Goal: Information Seeking & Learning: Find specific fact

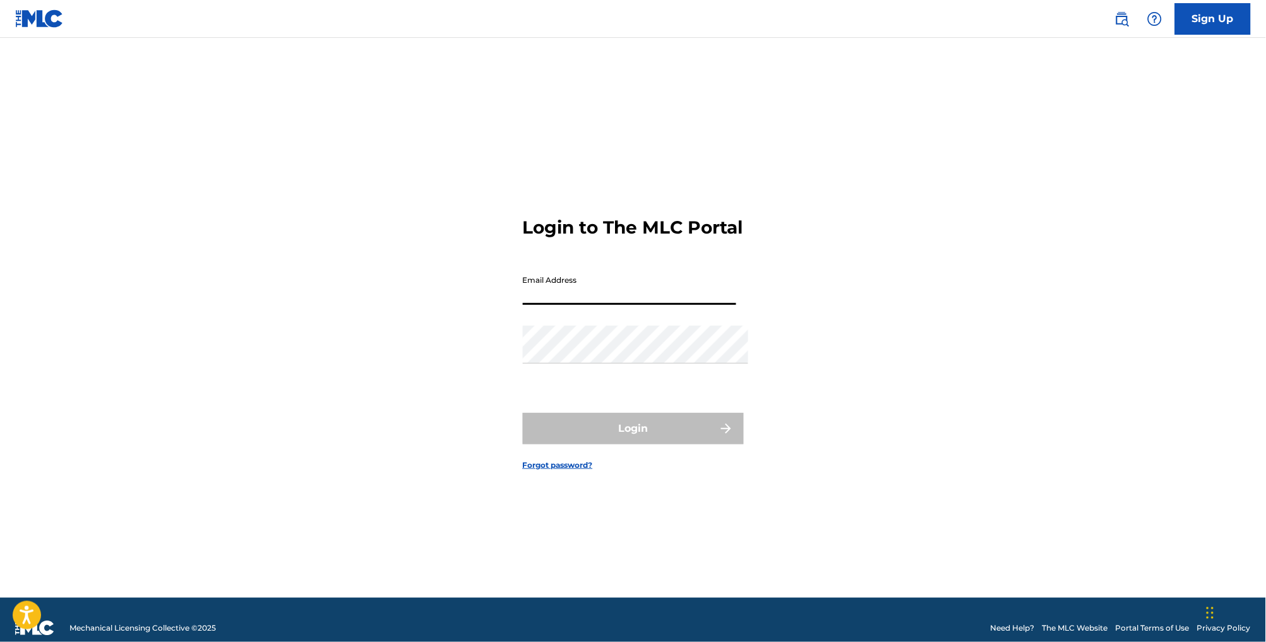
type input "[EMAIL_ADDRESS][DOMAIN_NAME]"
click at [633, 434] on button "Login" at bounding box center [633, 429] width 221 height 32
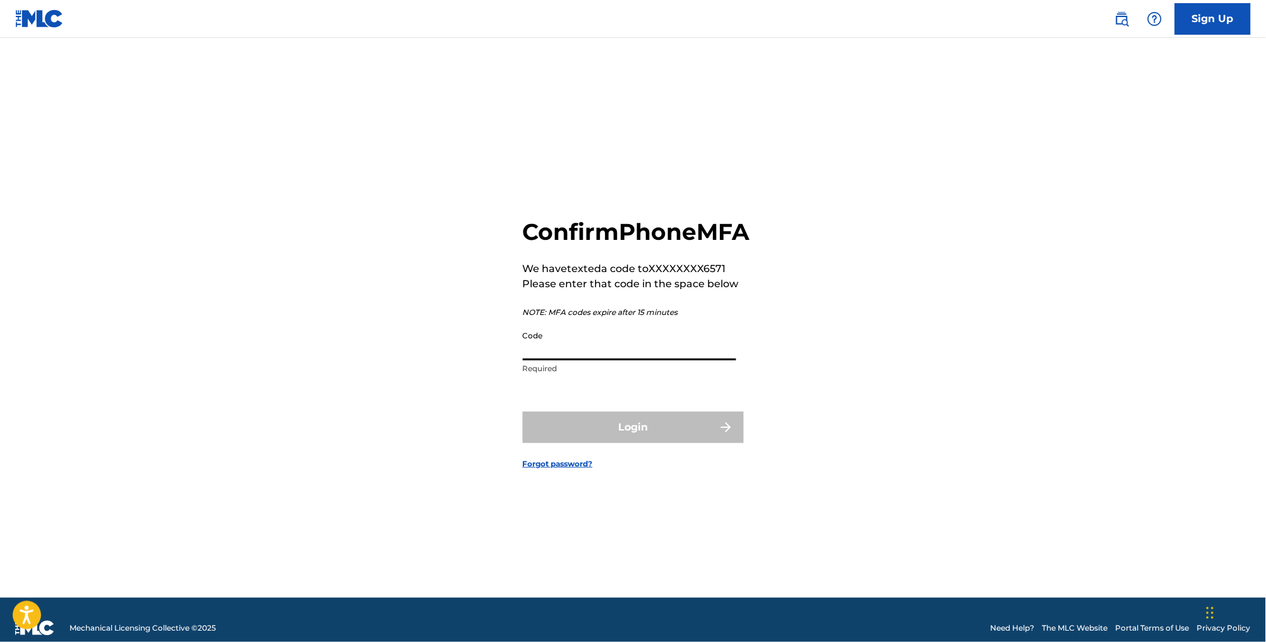
click at [653, 361] on input "Code" at bounding box center [629, 343] width 213 height 36
type input "926552"
click at [633, 443] on button "Login" at bounding box center [633, 428] width 221 height 32
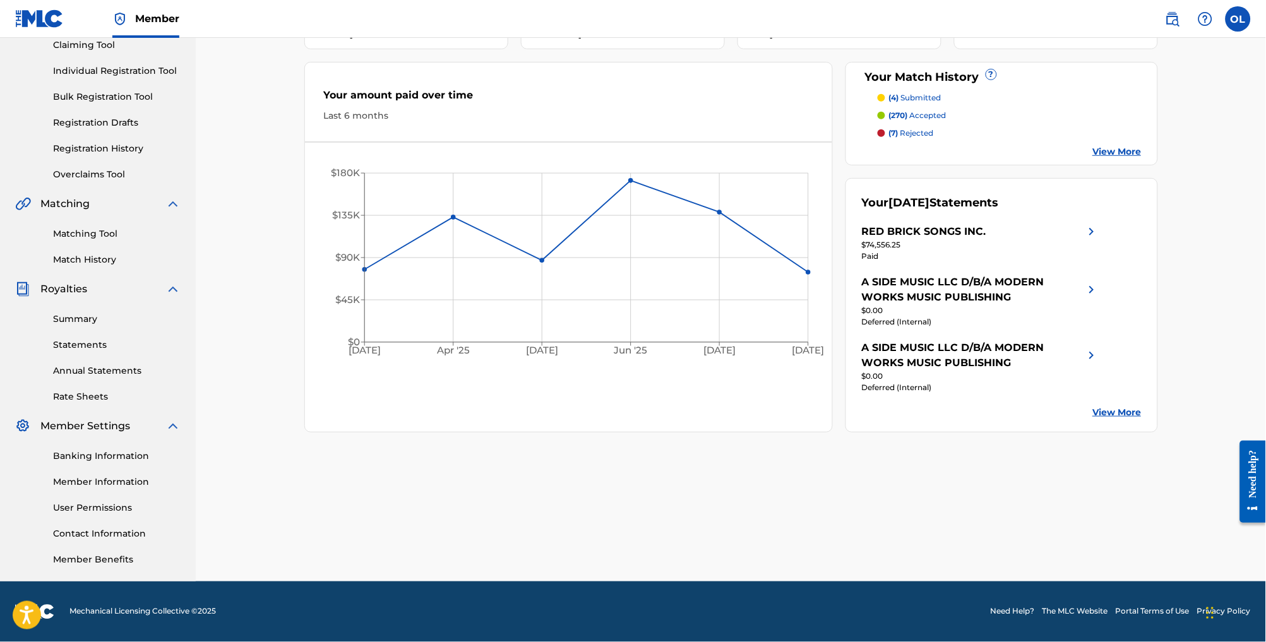
scroll to position [162, 0]
click at [112, 168] on link "Overclaims Tool" at bounding box center [117, 174] width 128 height 13
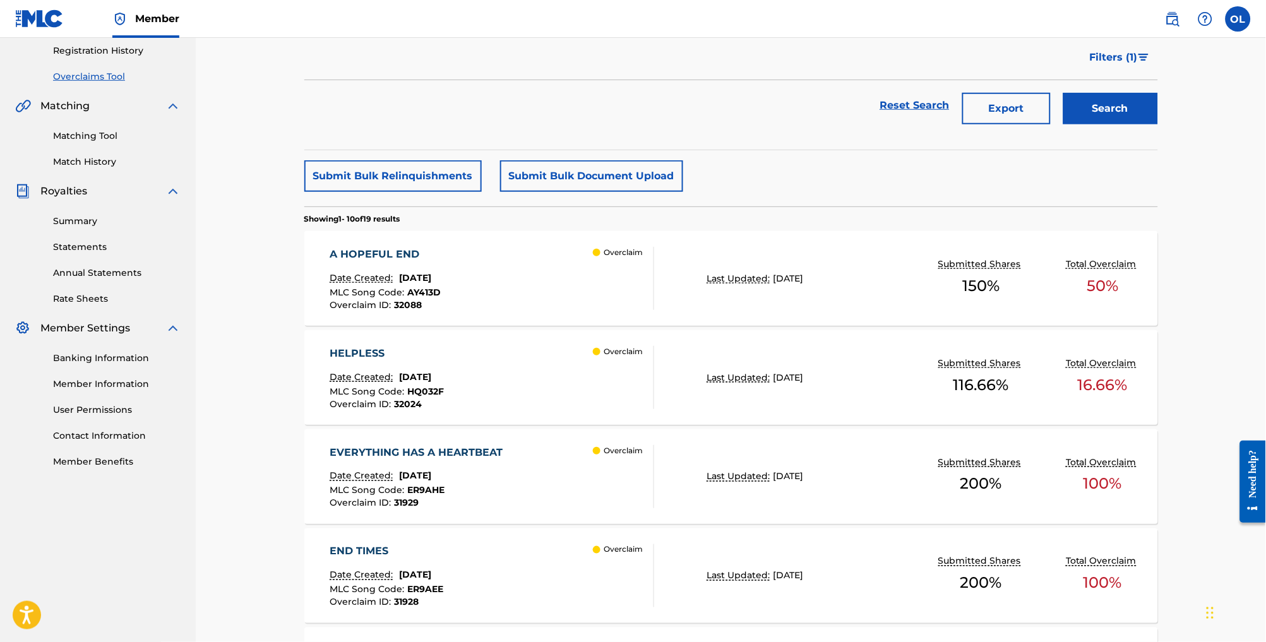
scroll to position [238, 0]
click at [584, 311] on div "A HOPEFUL END Date Created: [DATE] MLC Song Code : AY413D Overclaim ID : 32088 …" at bounding box center [492, 279] width 325 height 63
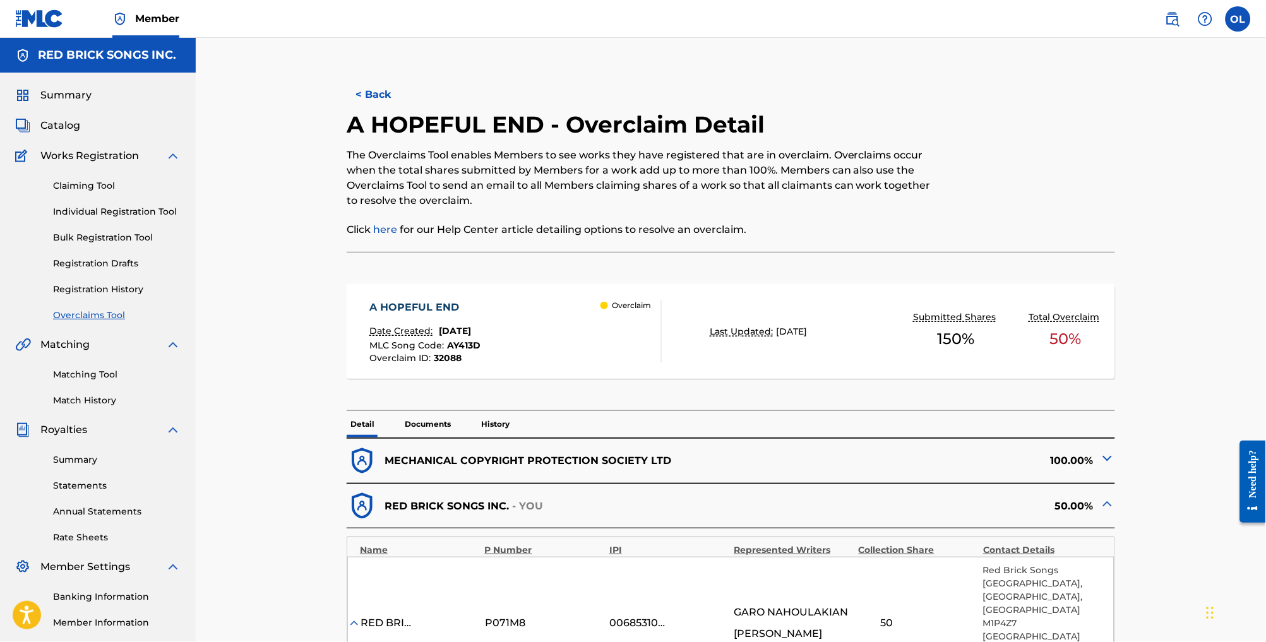
click at [353, 100] on button "< Back" at bounding box center [385, 95] width 76 height 32
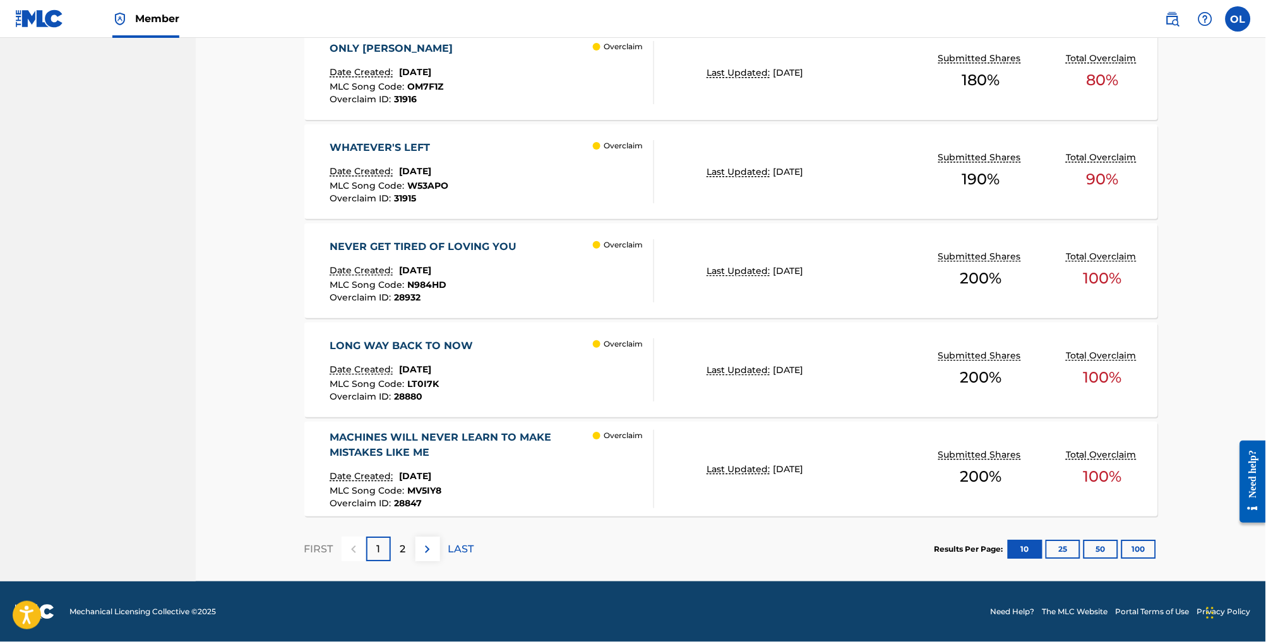
scroll to position [966, 0]
click at [391, 541] on div "2" at bounding box center [403, 549] width 25 height 25
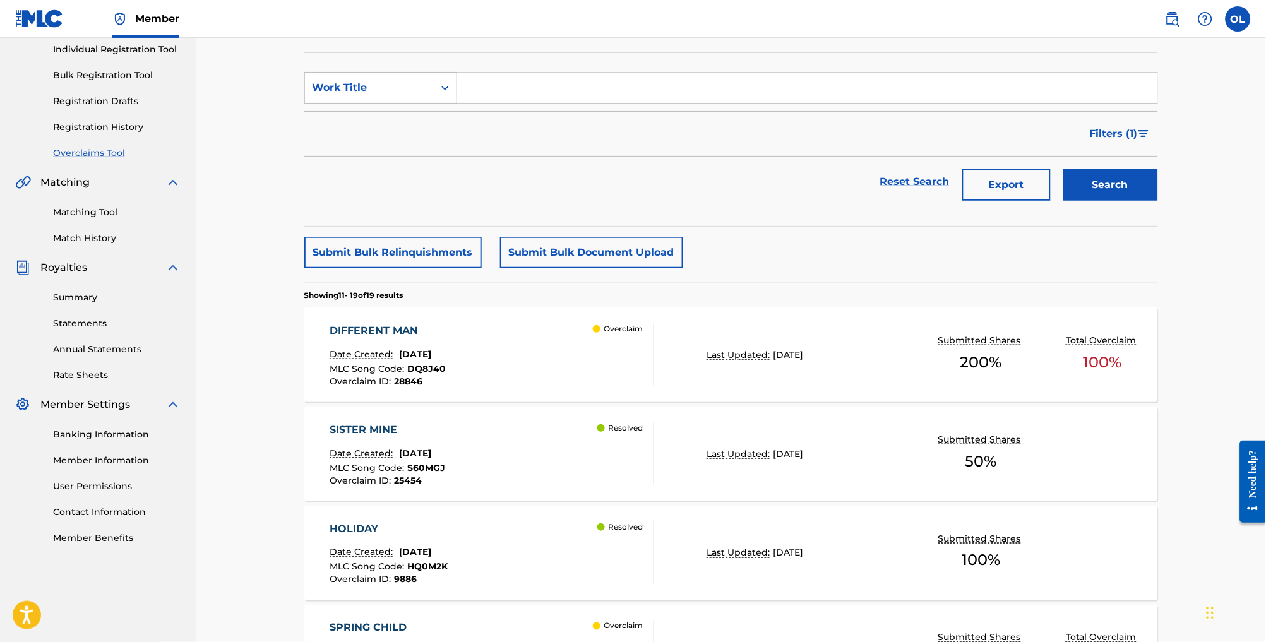
click at [365, 339] on div "DIFFERENT MAN" at bounding box center [388, 330] width 116 height 15
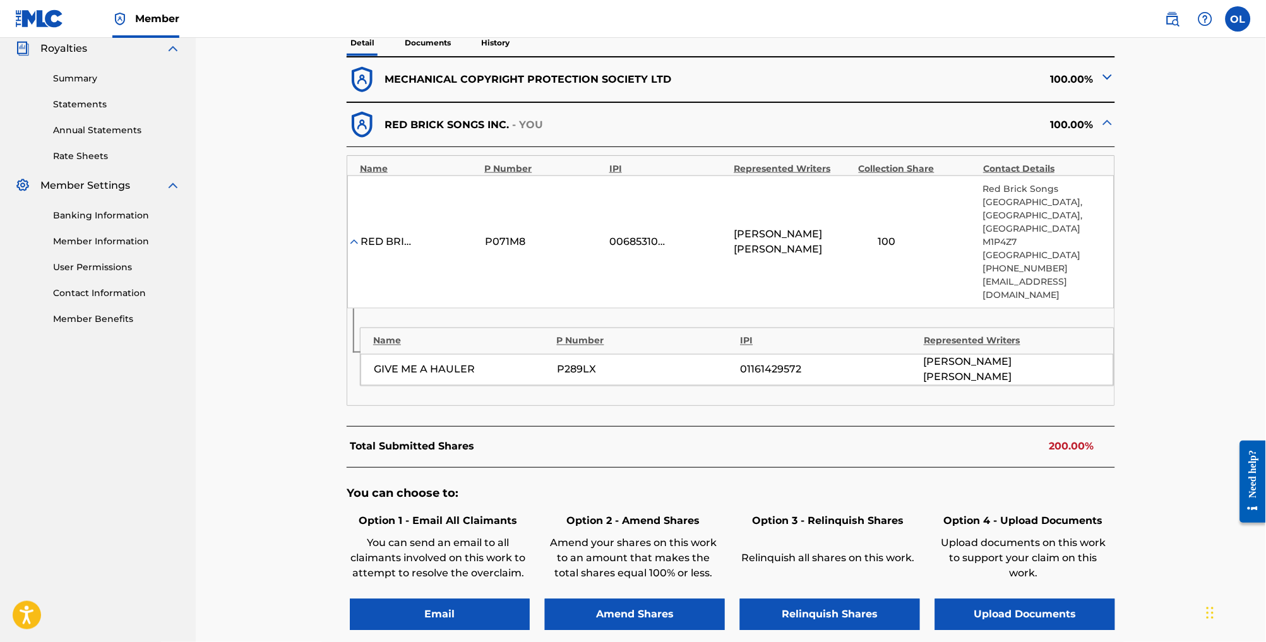
scroll to position [363, 0]
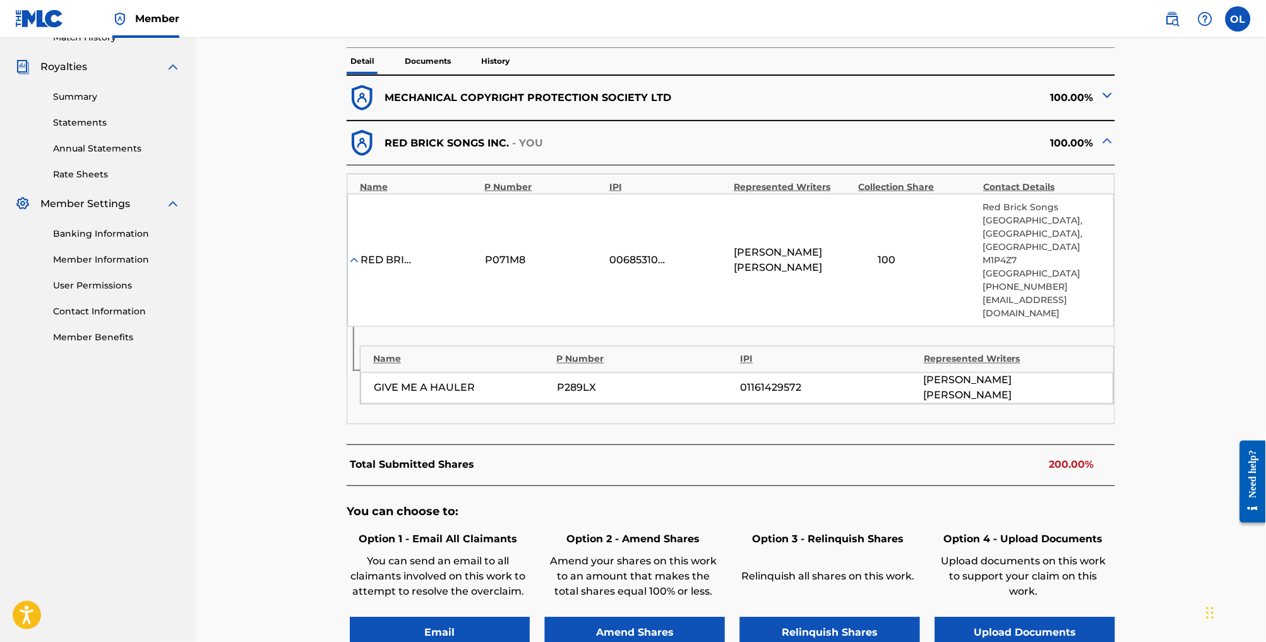
click at [1034, 618] on button "Upload Documents" at bounding box center [1025, 634] width 180 height 32
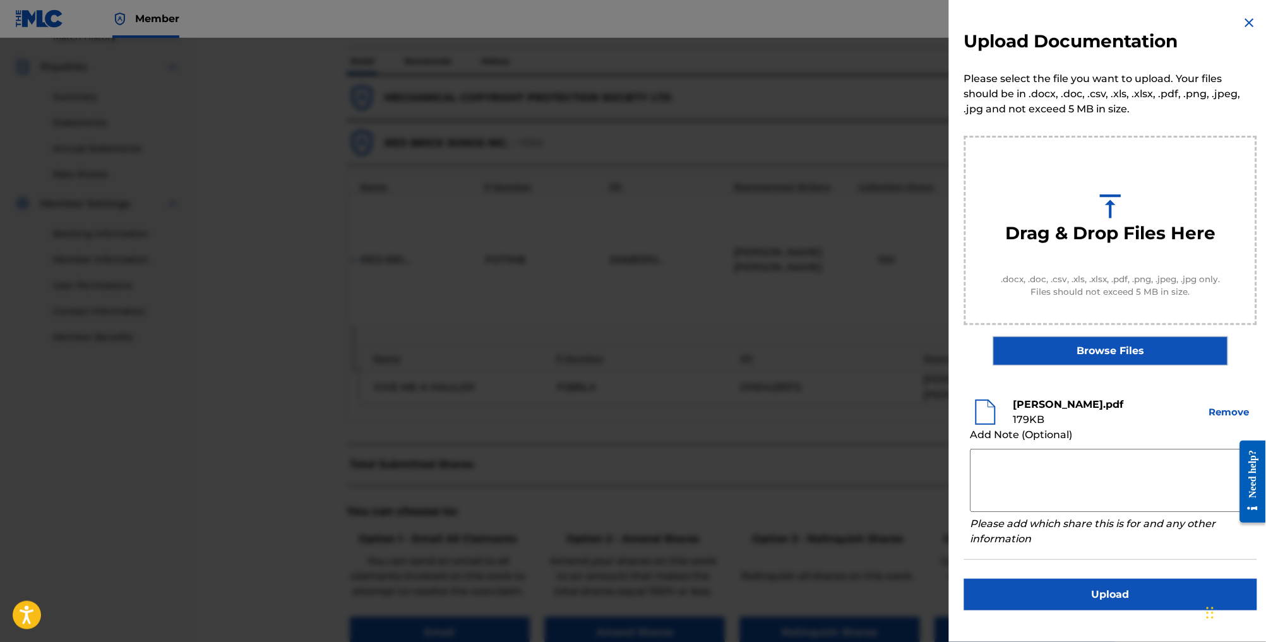
click at [1081, 605] on button "Upload" at bounding box center [1110, 595] width 293 height 32
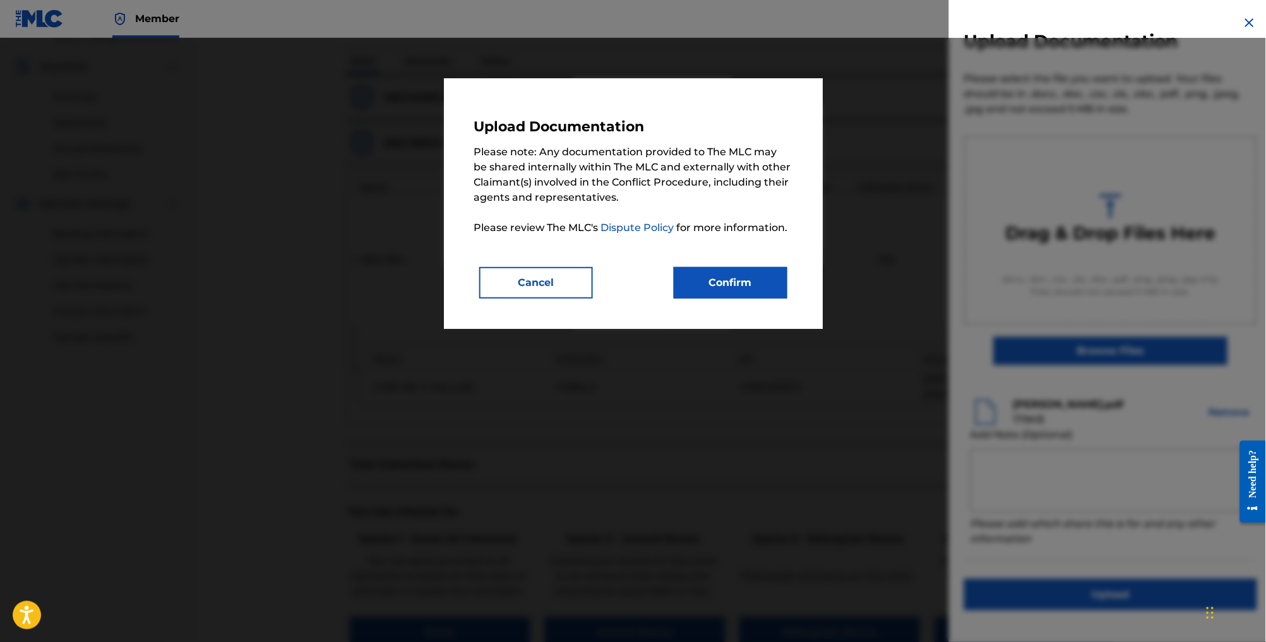
click at [760, 285] on button "Confirm" at bounding box center [731, 283] width 114 height 32
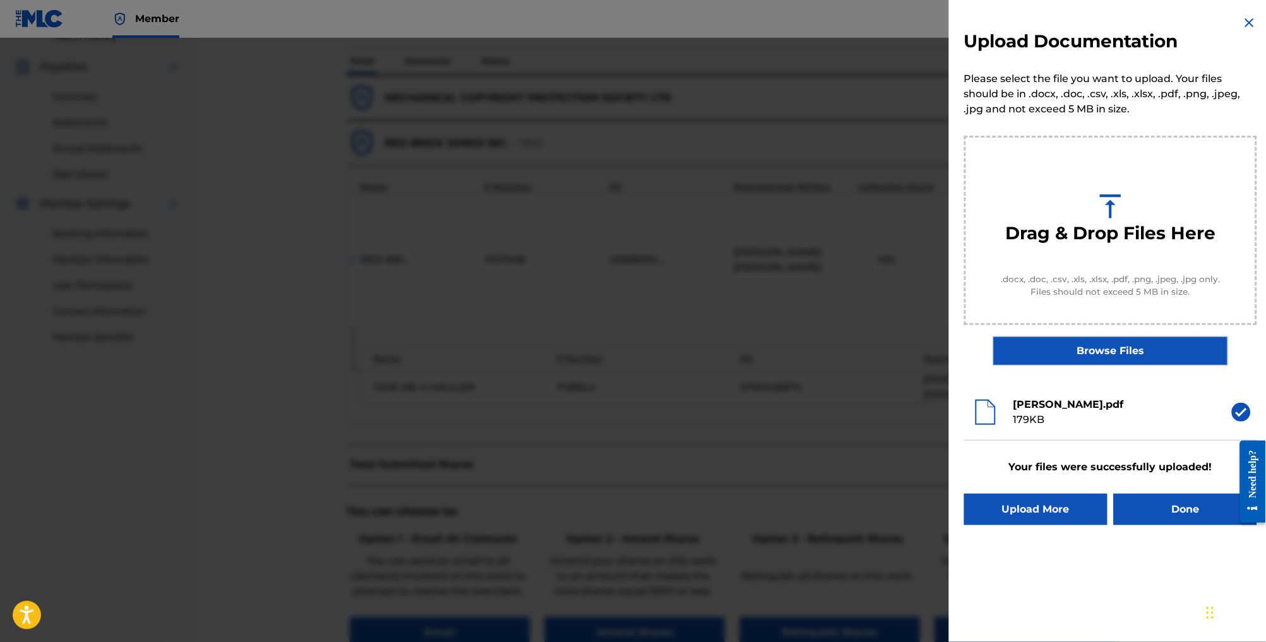
click at [1173, 517] on button "Done" at bounding box center [1185, 510] width 143 height 32
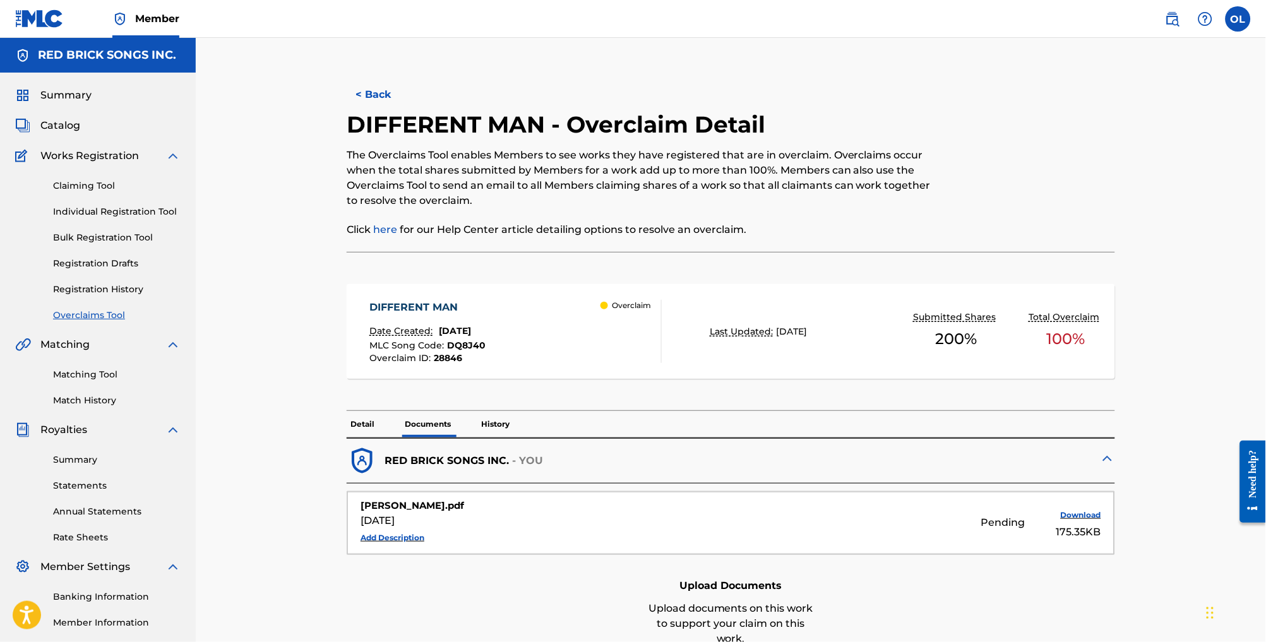
click at [100, 322] on link "Overclaims Tool" at bounding box center [117, 315] width 128 height 13
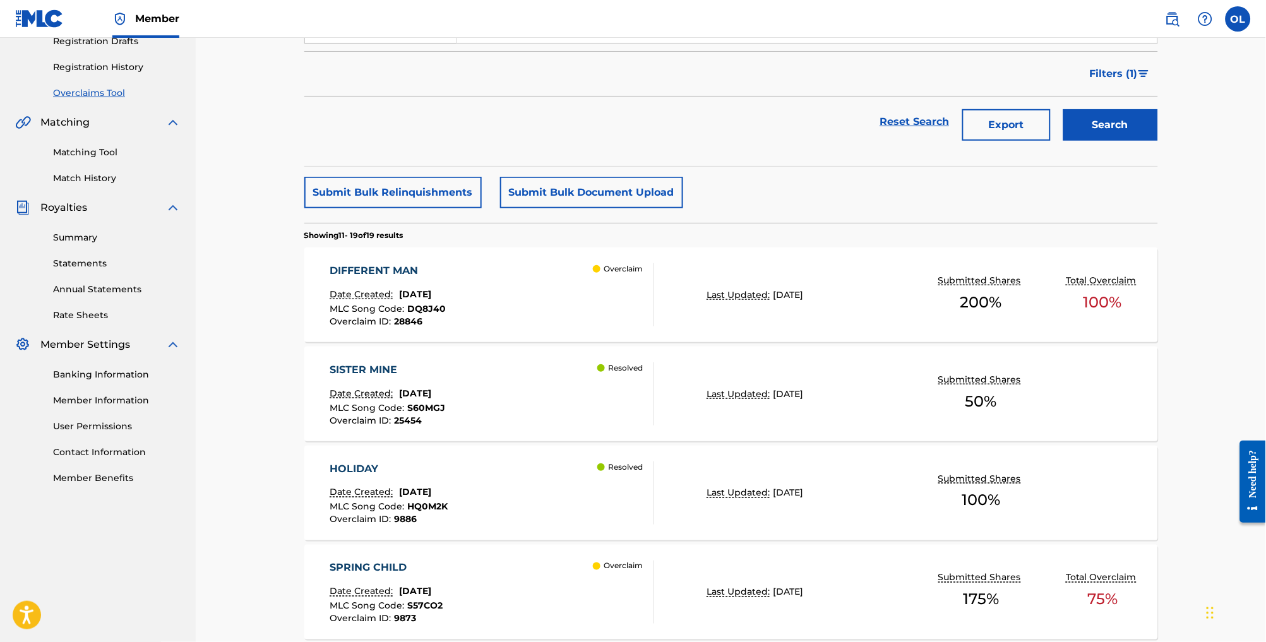
scroll to position [191, 0]
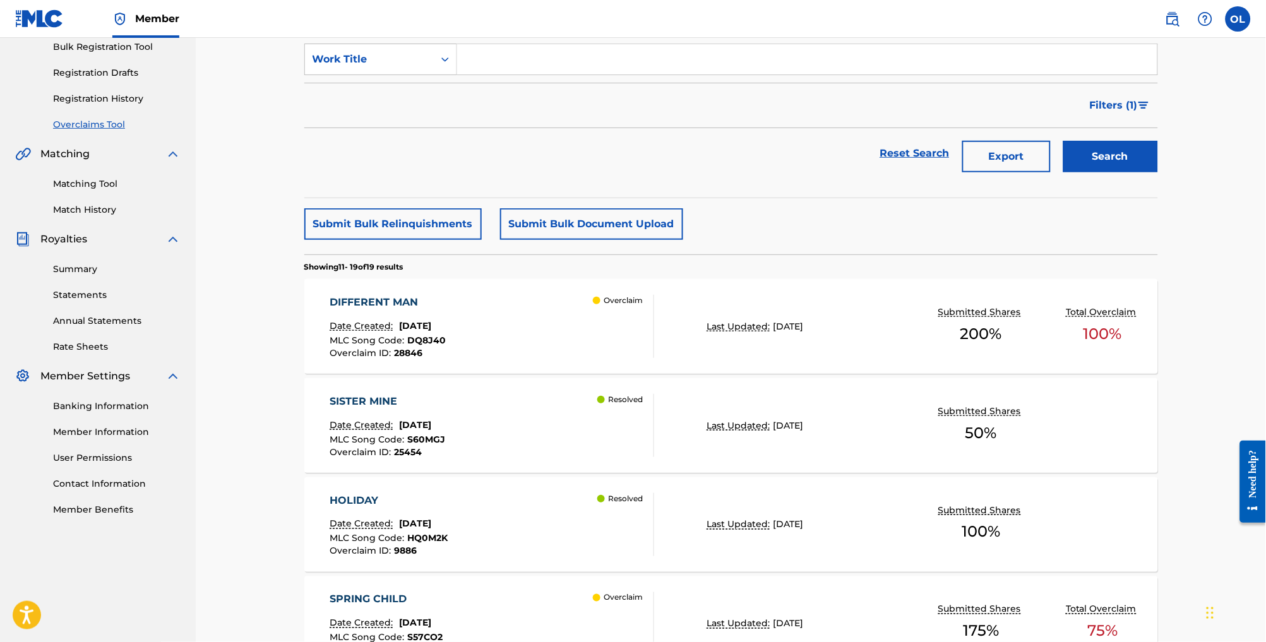
click at [559, 240] on button "Submit Bulk Document Upload" at bounding box center [591, 224] width 183 height 32
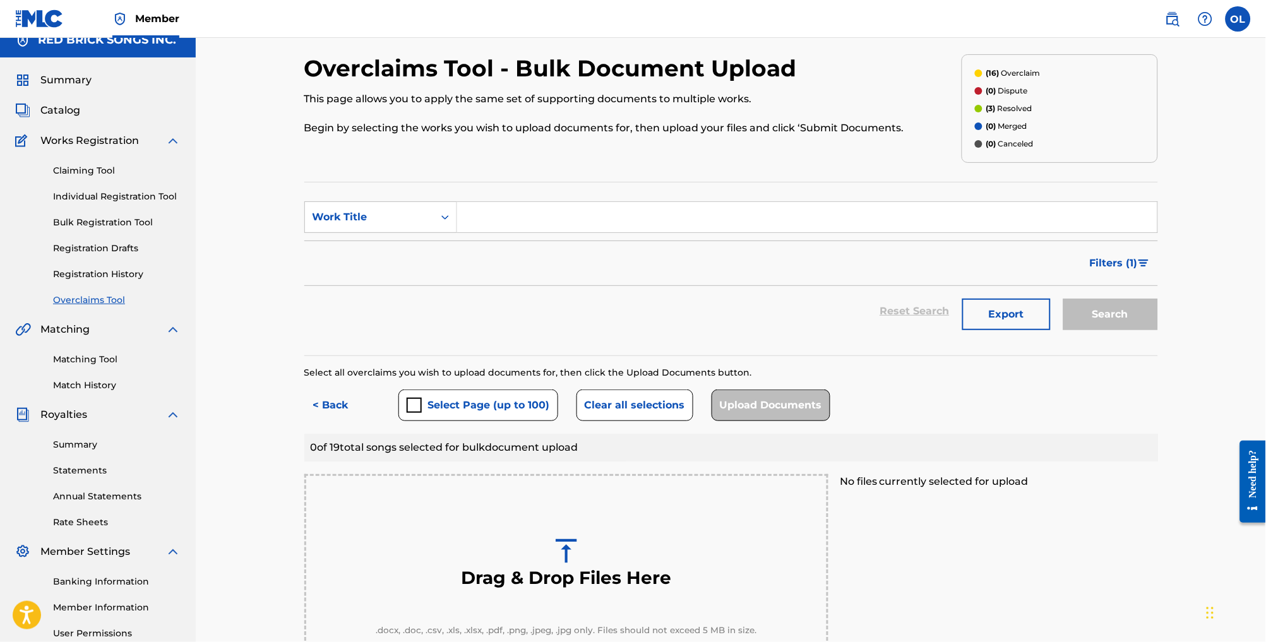
scroll to position [17, 0]
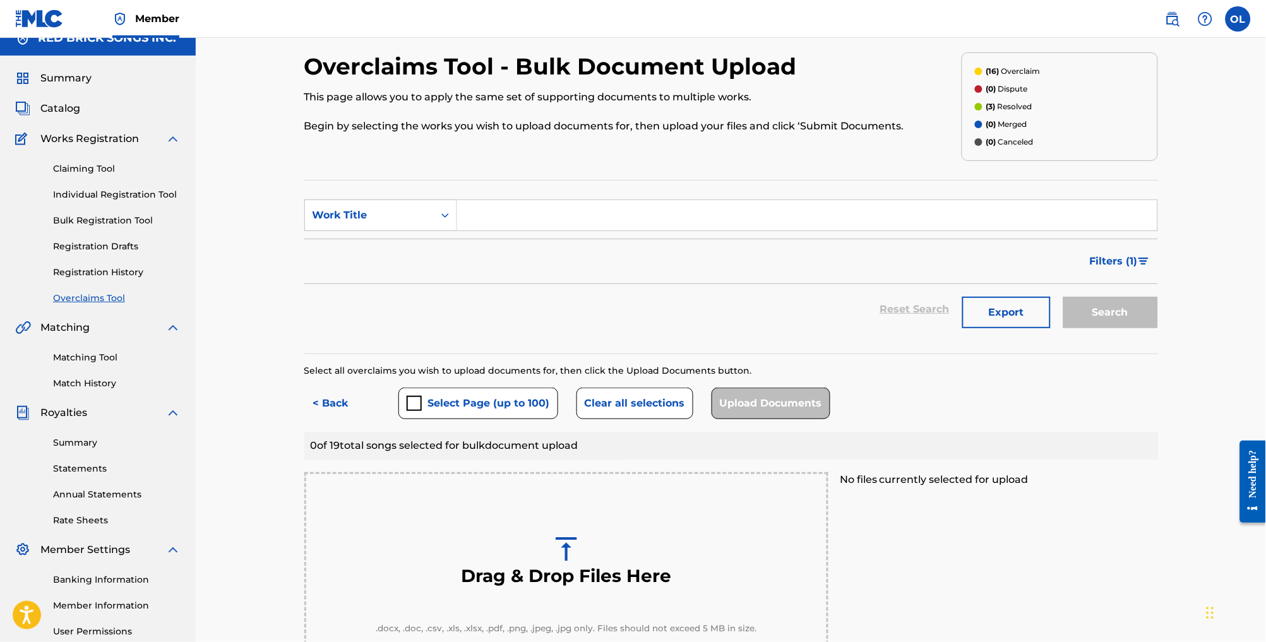
click at [313, 419] on button "< Back" at bounding box center [342, 404] width 76 height 32
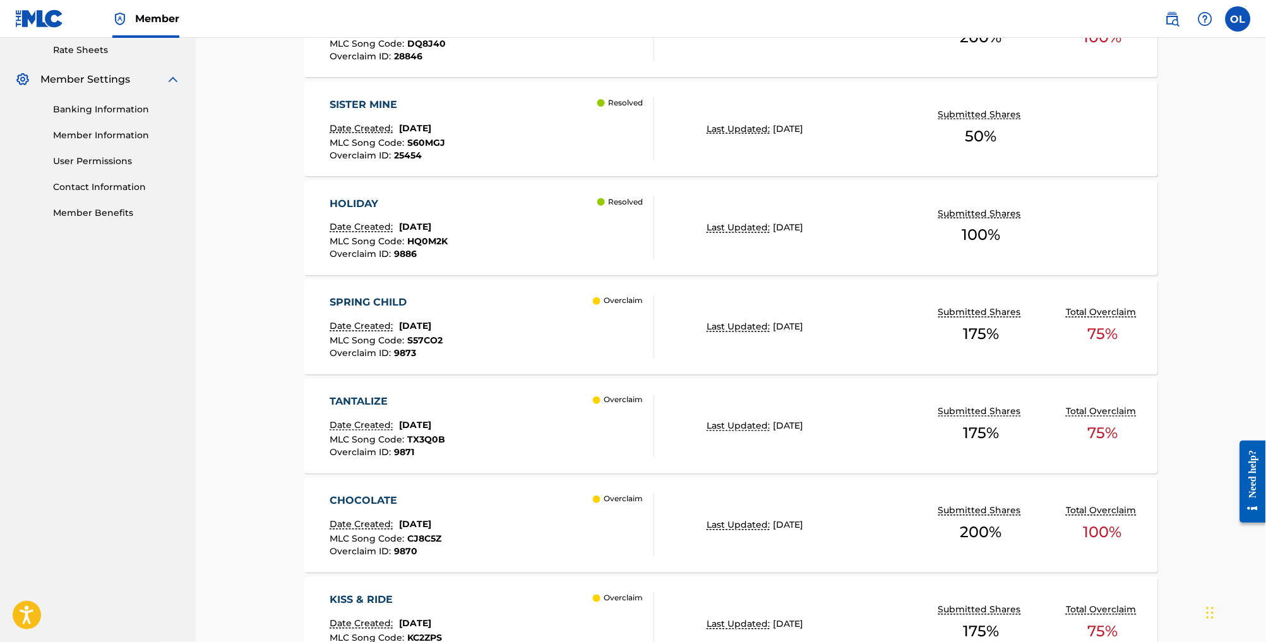
scroll to position [493, 0]
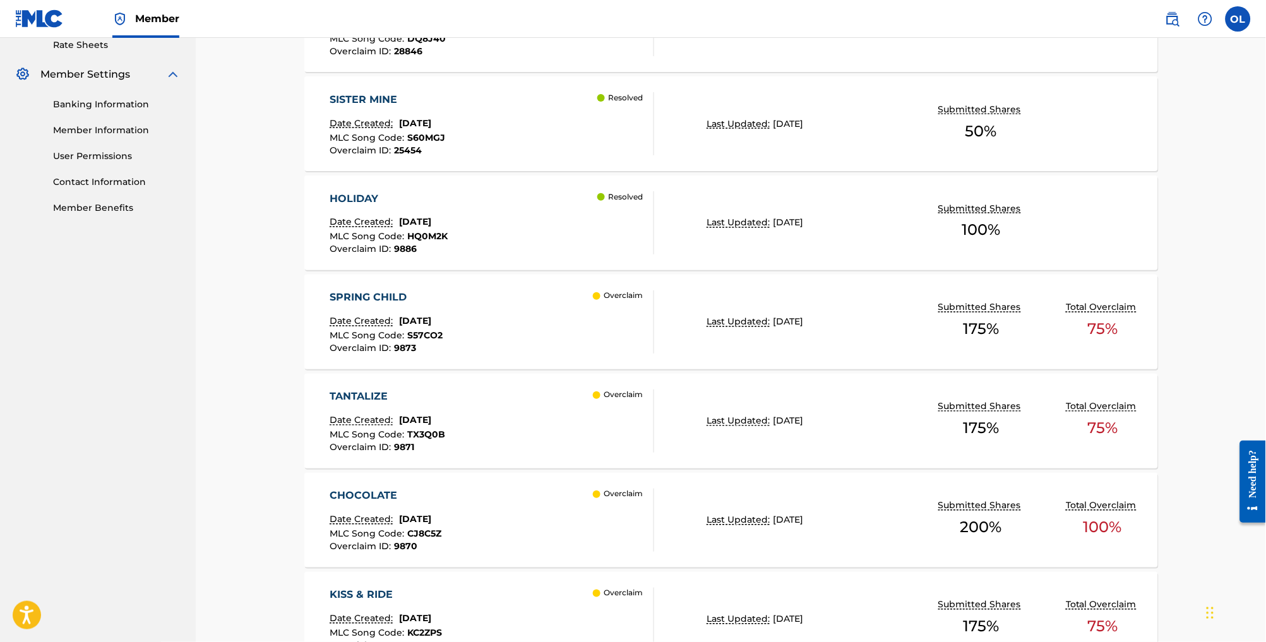
click at [469, 333] on div "SPRING CHILD Date Created: [DATE] MLC Song Code : S57CO2 Overclaim ID : 9873 Ov…" at bounding box center [492, 322] width 325 height 63
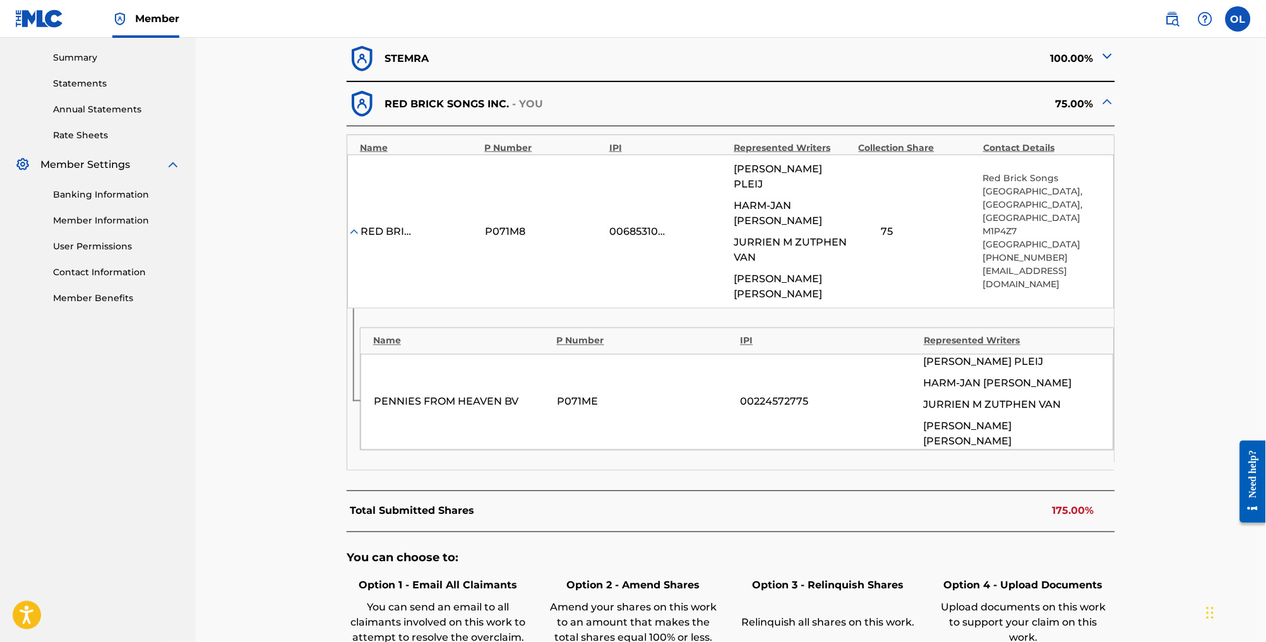
scroll to position [360, 0]
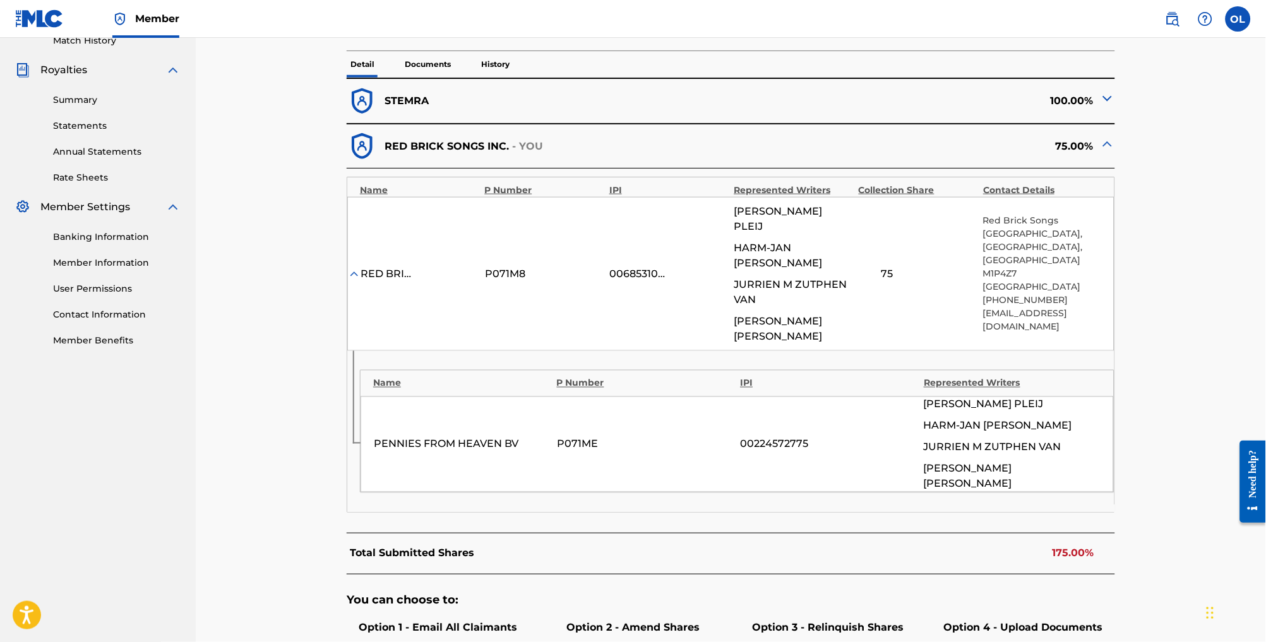
click at [1115, 93] on img at bounding box center [1107, 98] width 15 height 15
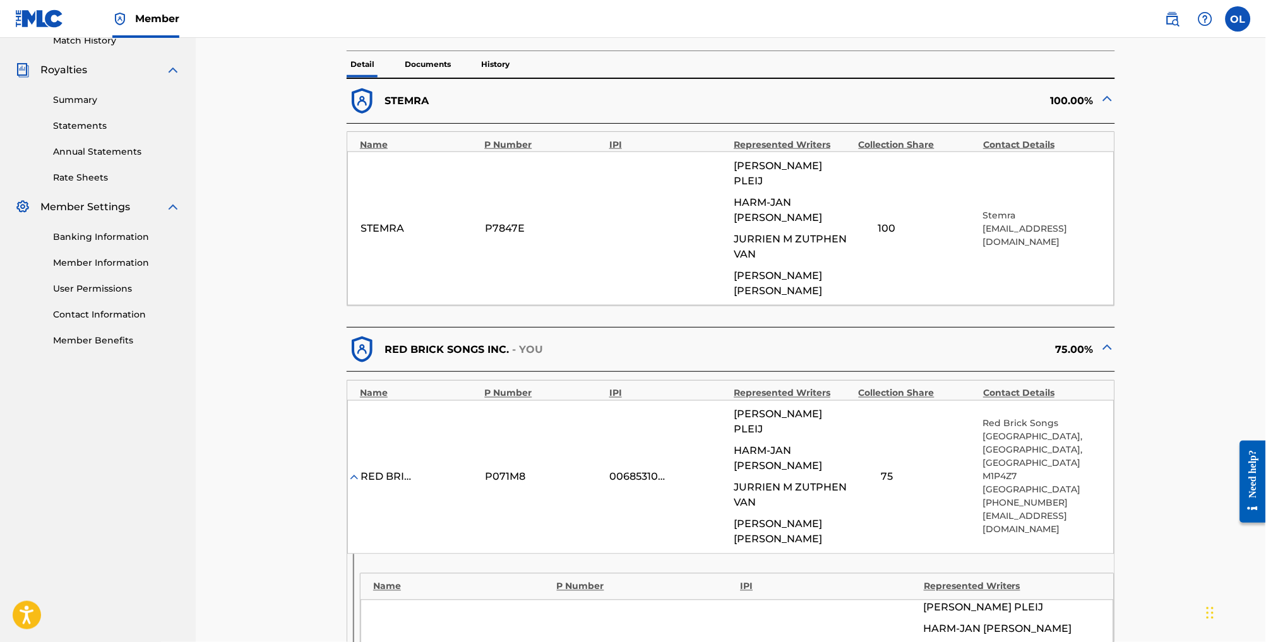
click at [1115, 93] on img at bounding box center [1107, 98] width 15 height 15
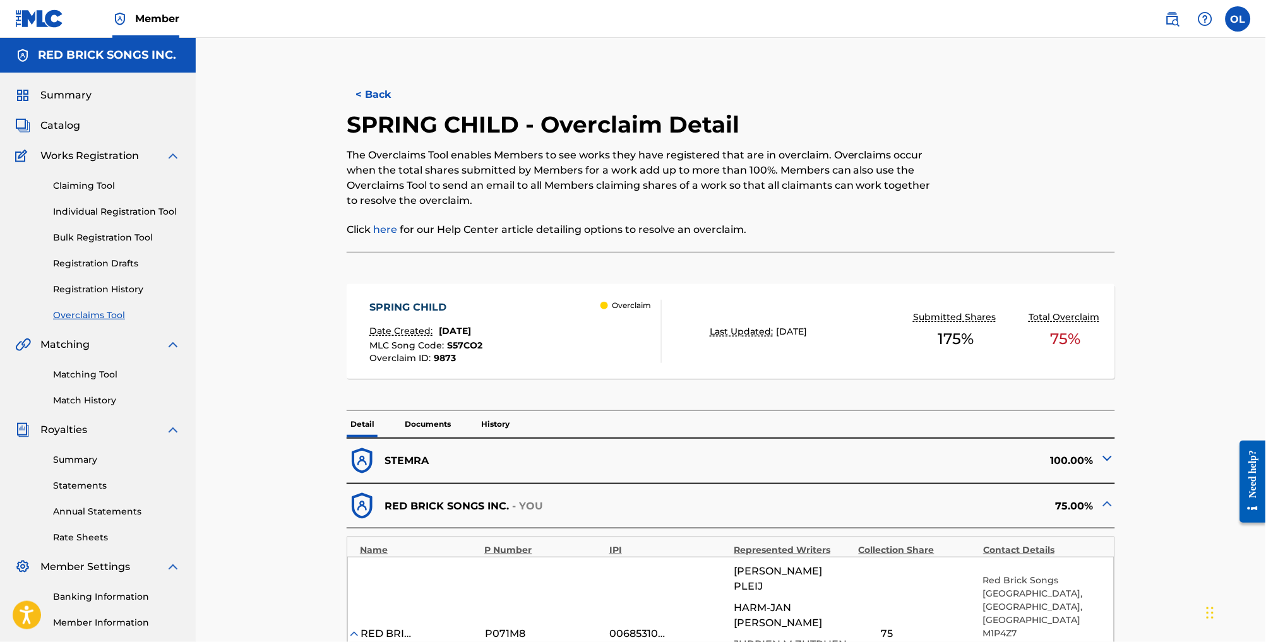
scroll to position [0, 0]
click at [349, 104] on button "< Back" at bounding box center [385, 95] width 76 height 32
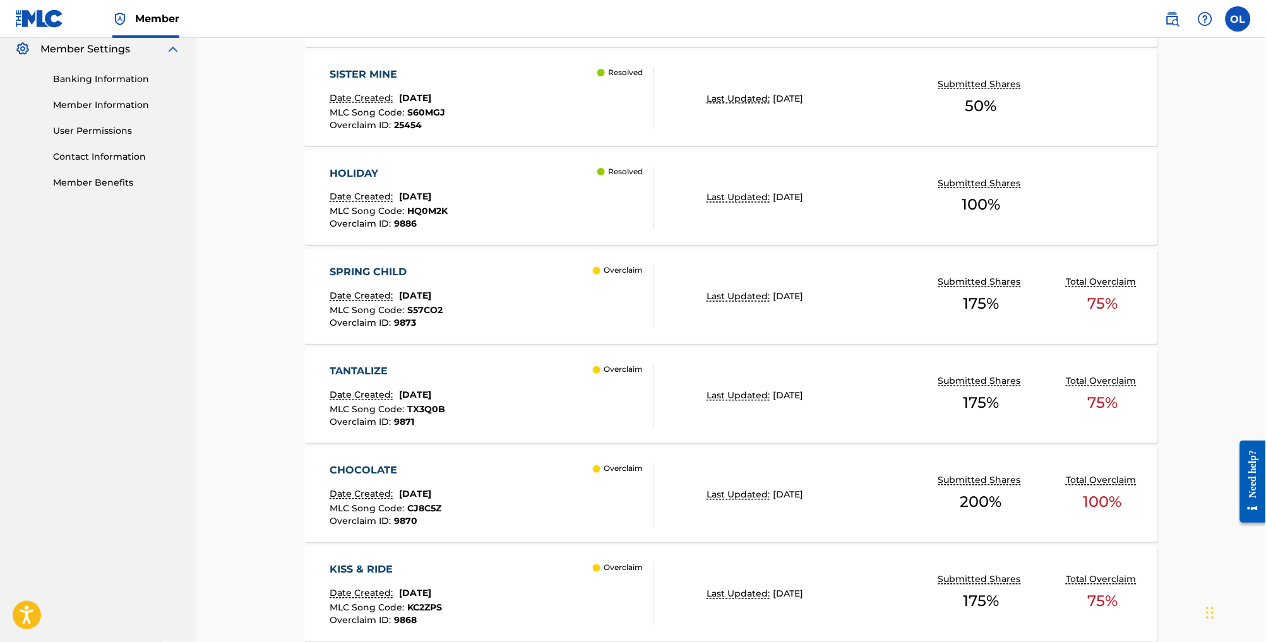
scroll to position [536, 0]
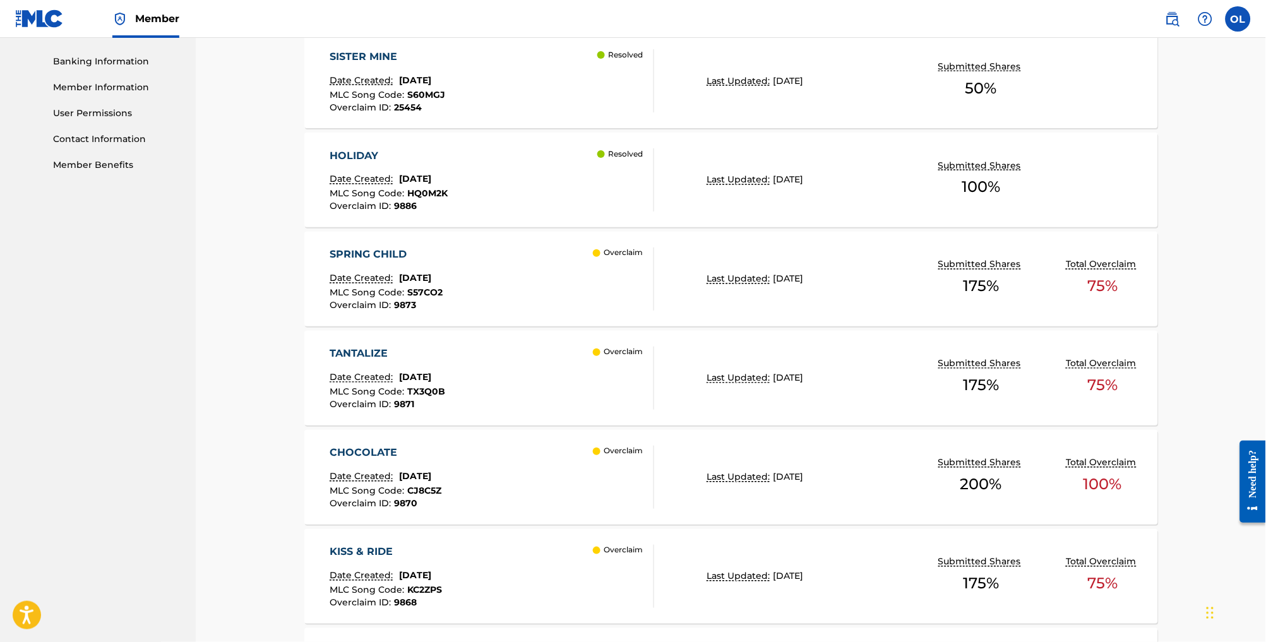
click at [521, 382] on div "TANTALIZE Date Created: [DATE] MLC Song Code : TX3Q0B Overclaim ID : 9871 Overc…" at bounding box center [492, 378] width 325 height 63
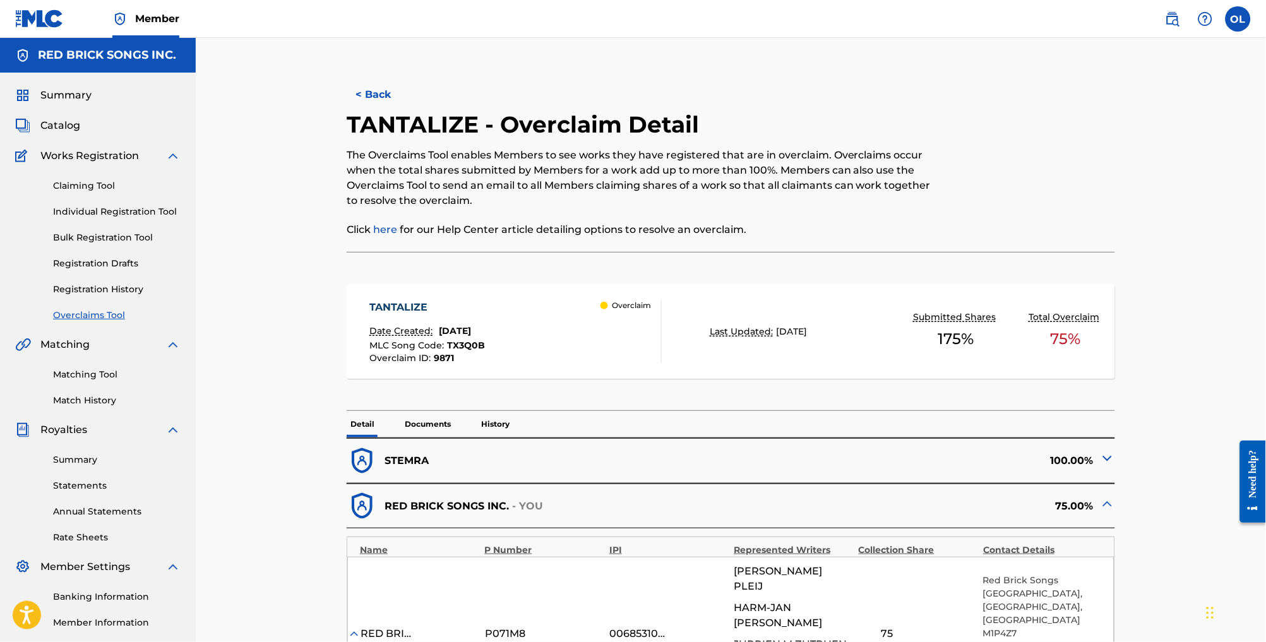
click at [364, 99] on button "< Back" at bounding box center [385, 95] width 76 height 32
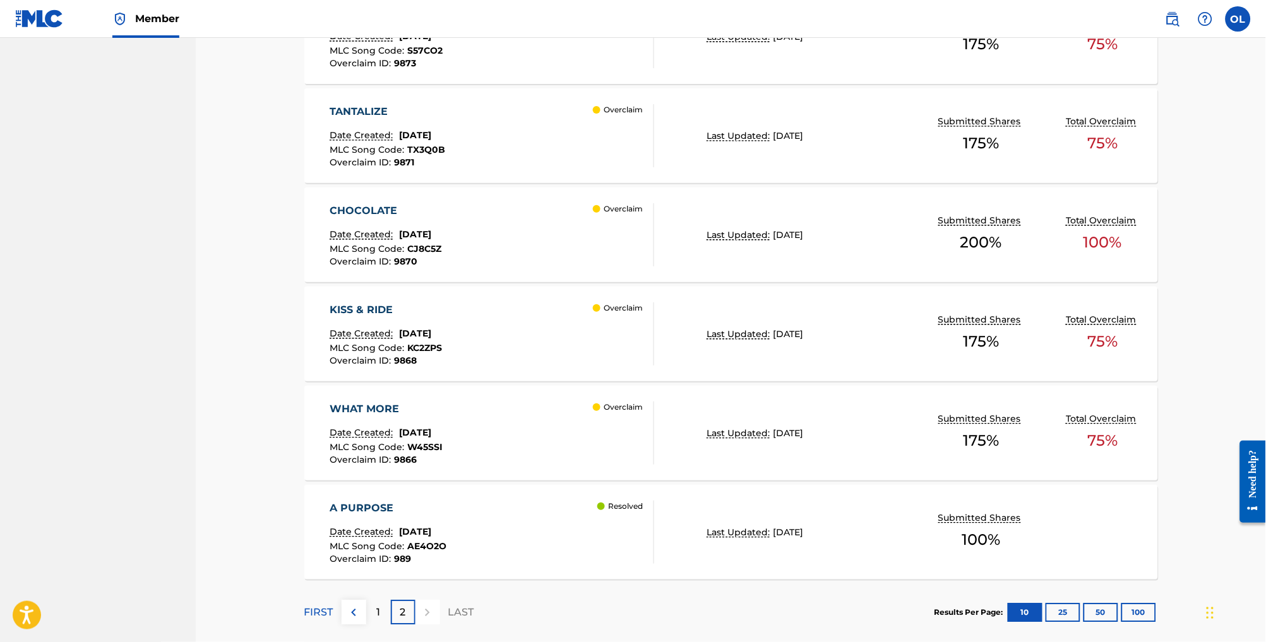
scroll to position [779, 0]
click at [493, 251] on div "CHOCOLATE Date Created: [DATE] MLC Song Code : CJ8C5Z Overclaim ID : 9870 Overc…" at bounding box center [492, 233] width 325 height 63
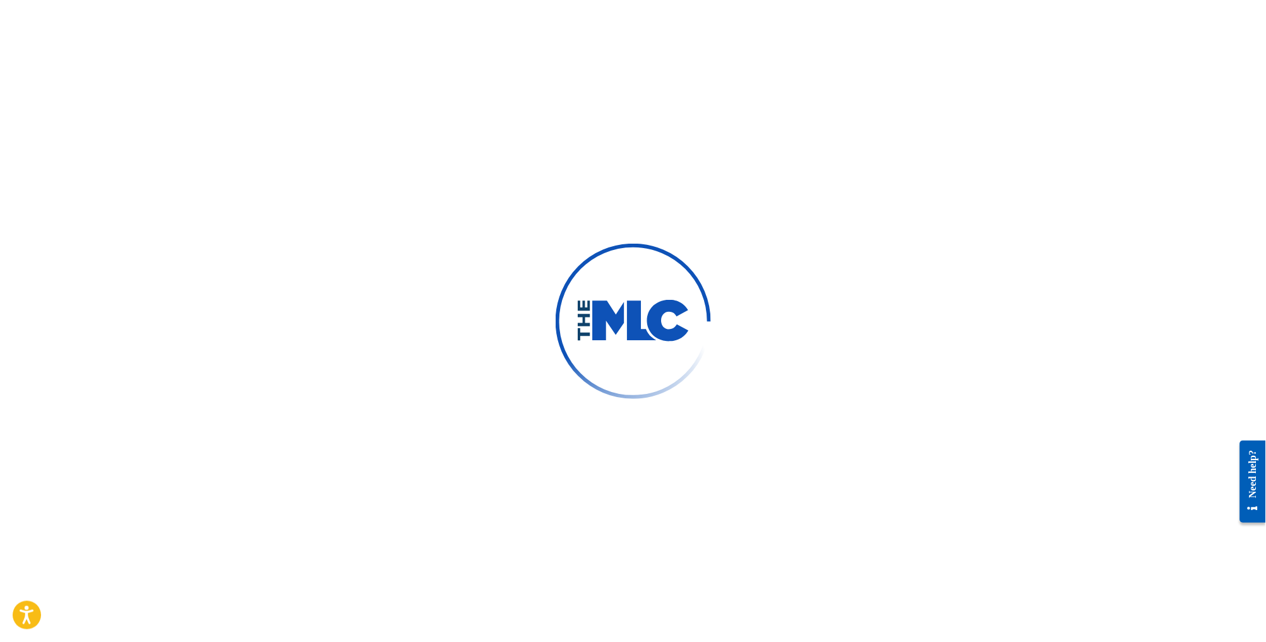
scroll to position [3, 0]
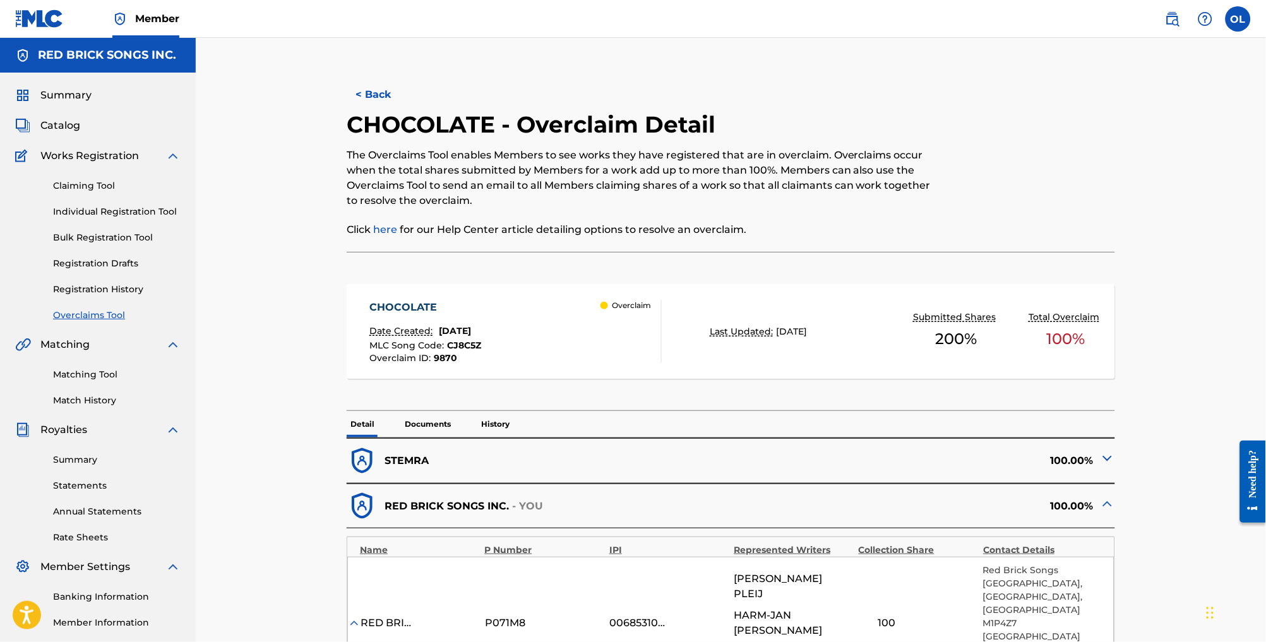
click at [363, 97] on button "< Back" at bounding box center [385, 95] width 76 height 32
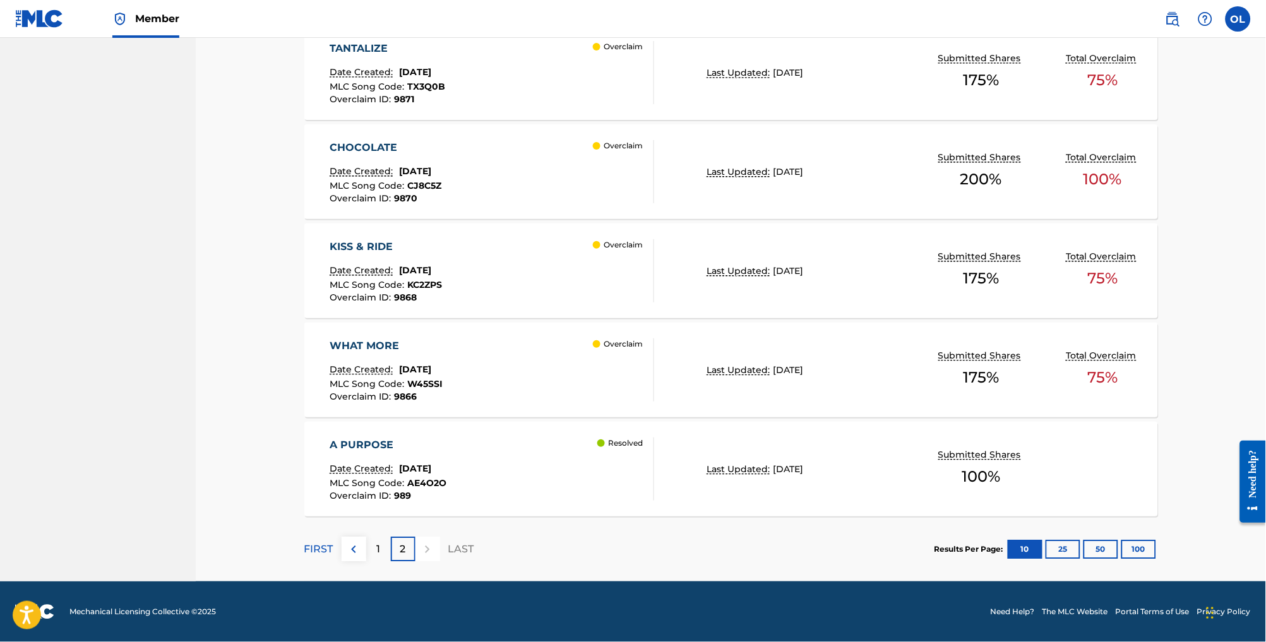
scroll to position [868, 0]
click at [541, 294] on div "KISS & RIDE Date Created: [DATE] MLC Song Code : KC2ZPS Overclaim ID : 9868 Ove…" at bounding box center [492, 270] width 325 height 63
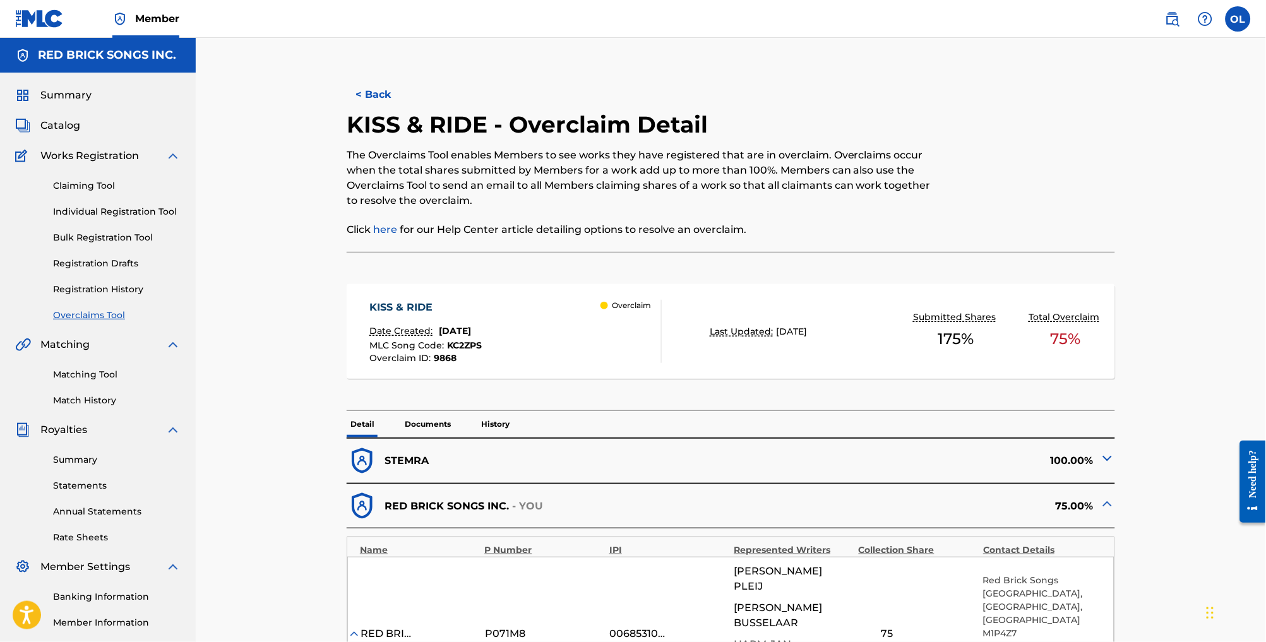
click at [363, 110] on button "< Back" at bounding box center [385, 95] width 76 height 32
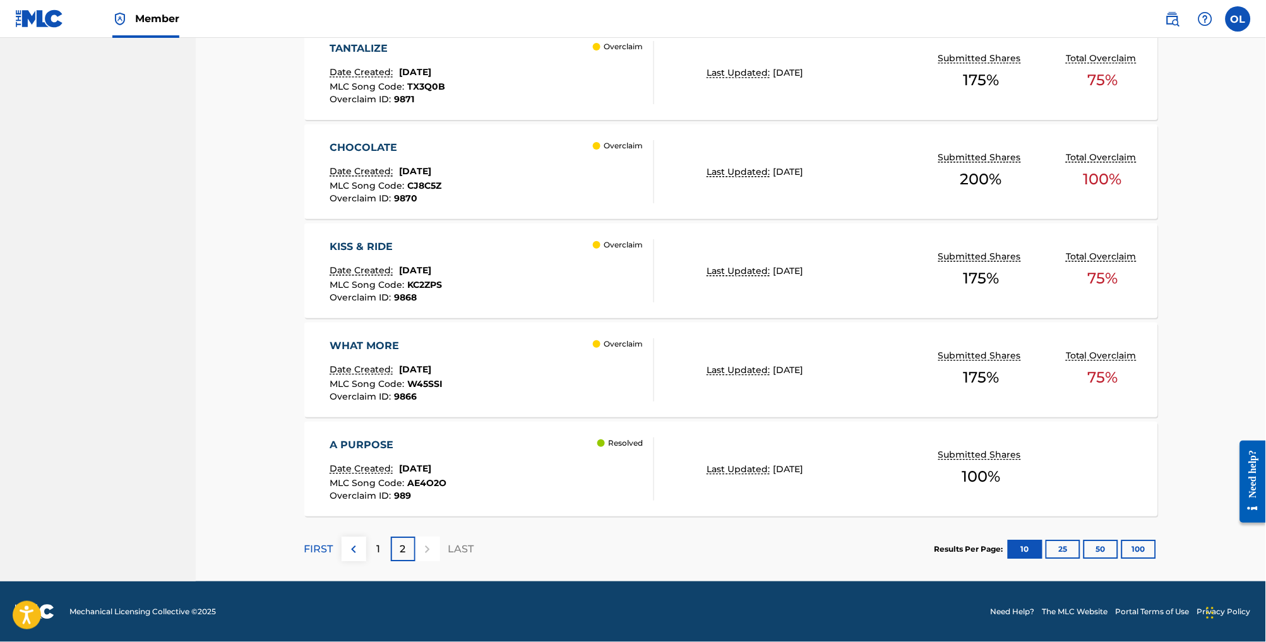
click at [503, 346] on div "WHAT MORE Date Created: [DATE] MLC Song Code : W45SSI Overclaim ID : 9866 Overc…" at bounding box center [492, 370] width 325 height 63
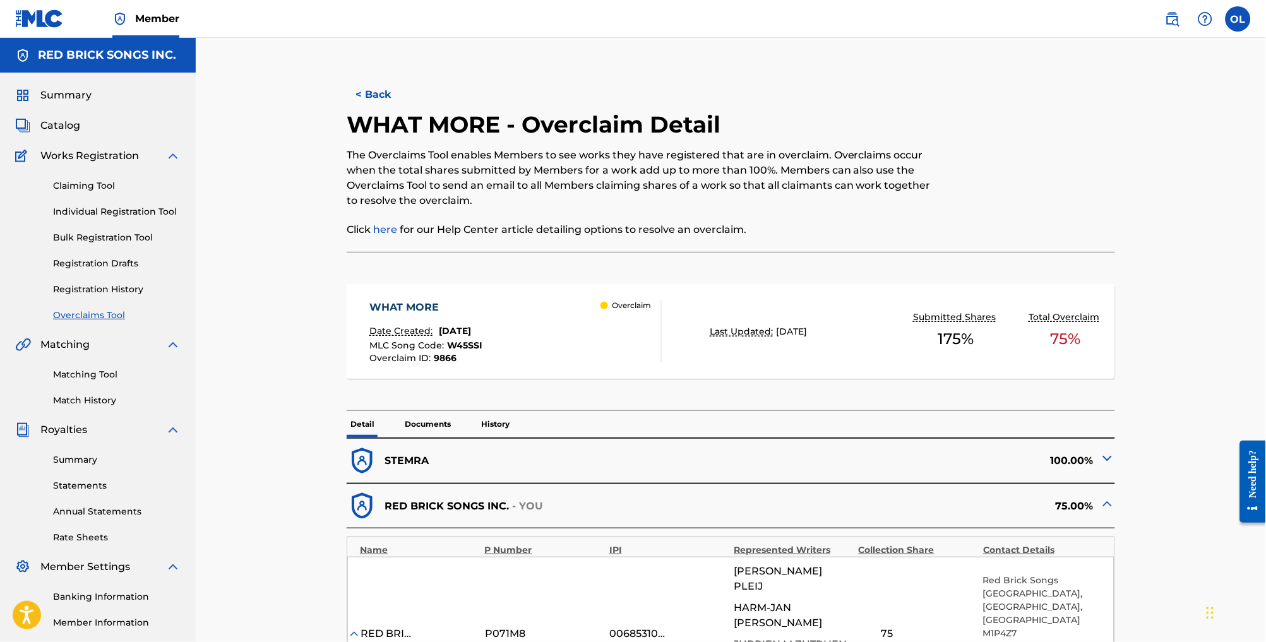
click at [363, 105] on button "< Back" at bounding box center [385, 95] width 76 height 32
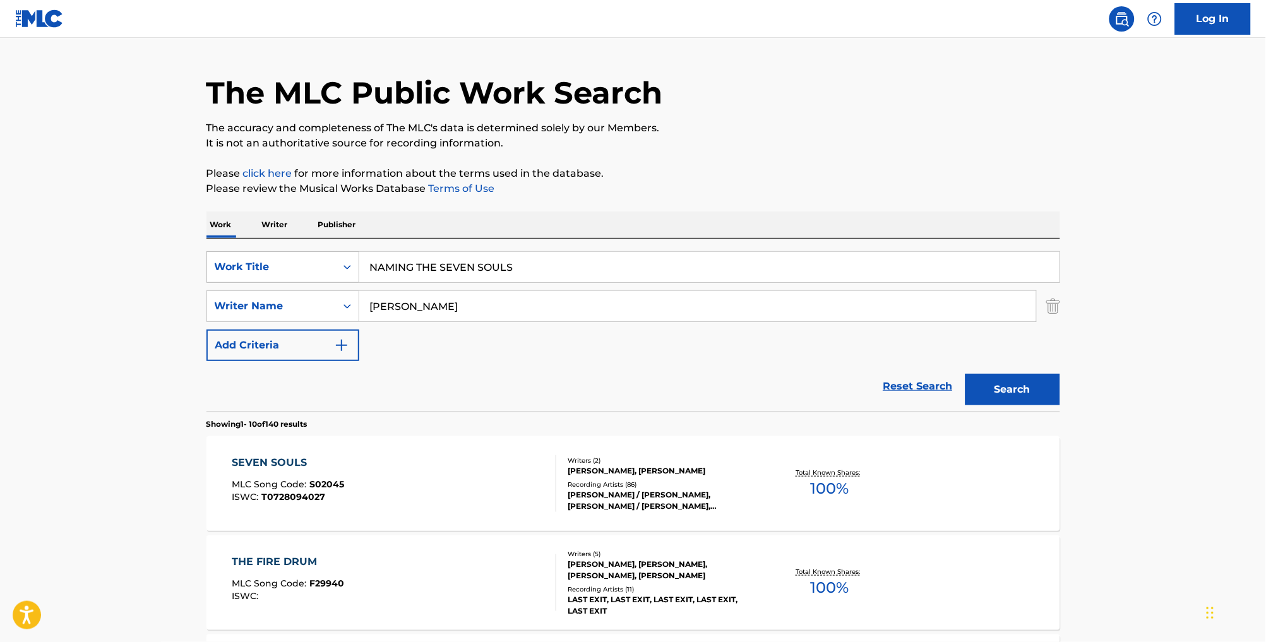
click at [252, 279] on div "Work Title" at bounding box center [271, 267] width 129 height 24
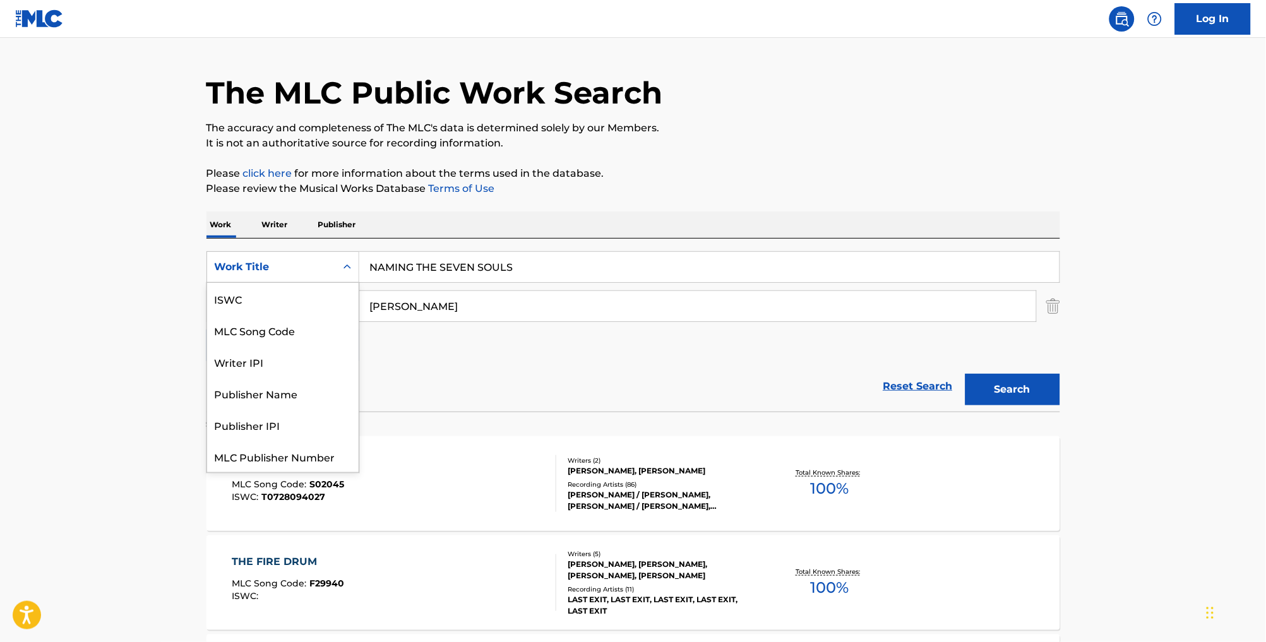
scroll to position [36, 0]
click at [270, 312] on div "MLC Song Code" at bounding box center [283, 299] width 152 height 32
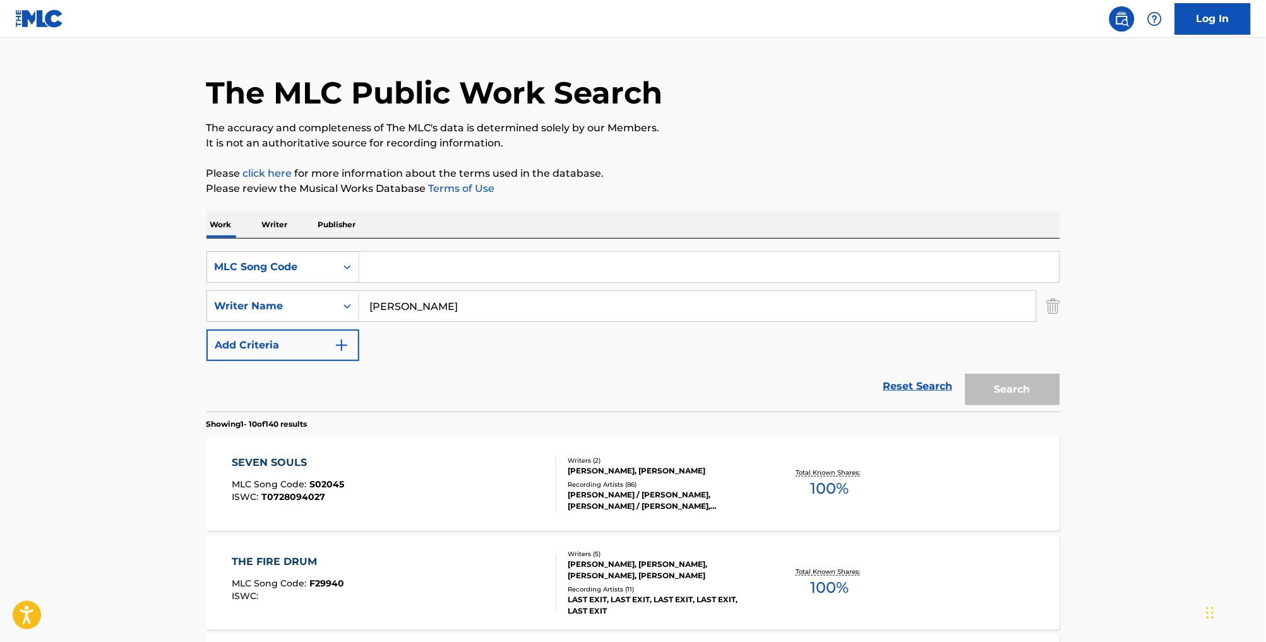
drag, startPoint x: 460, startPoint y: 284, endPoint x: 438, endPoint y: 292, distance: 23.6
click at [460, 282] on input "Search Form" at bounding box center [709, 267] width 700 height 30
paste input "PF2AEC"
type input "PF2AEC"
drag, startPoint x: 339, startPoint y: 319, endPoint x: 323, endPoint y: 315, distance: 16.2
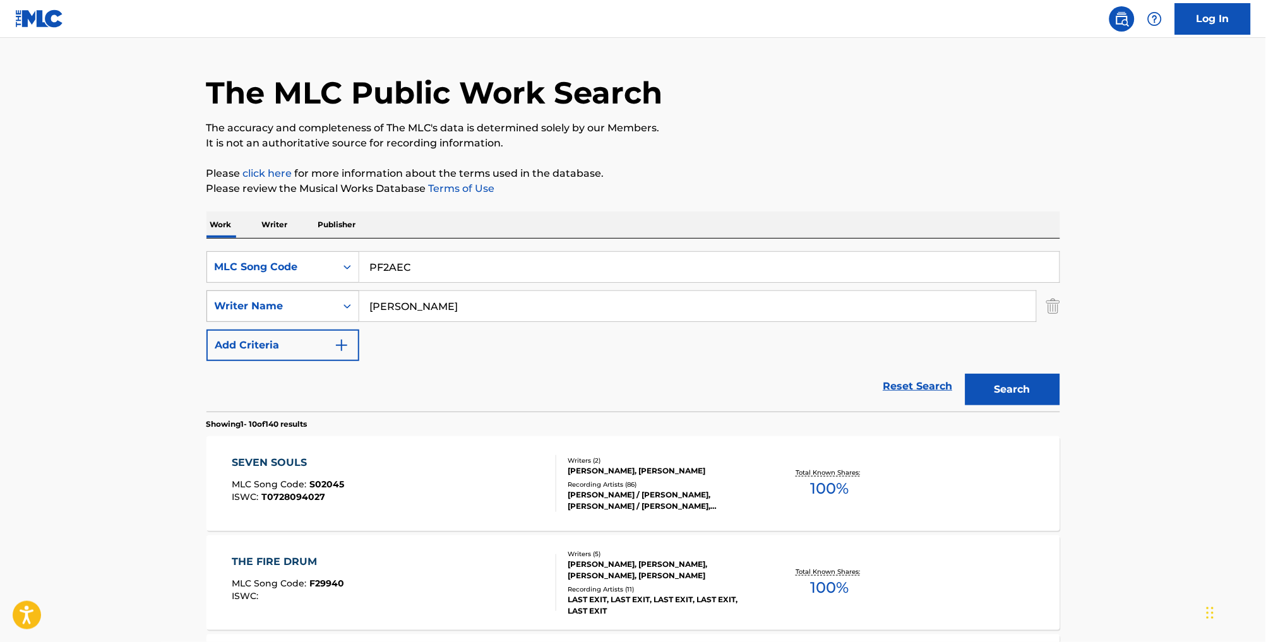
click at [323, 315] on div "SearchWithCriteriaec78b8a6-9009-4178-8c47-02500db99ce4 Writer Name laswell" at bounding box center [634, 307] width 854 height 32
click at [1035, 405] on button "Search" at bounding box center [1013, 390] width 95 height 32
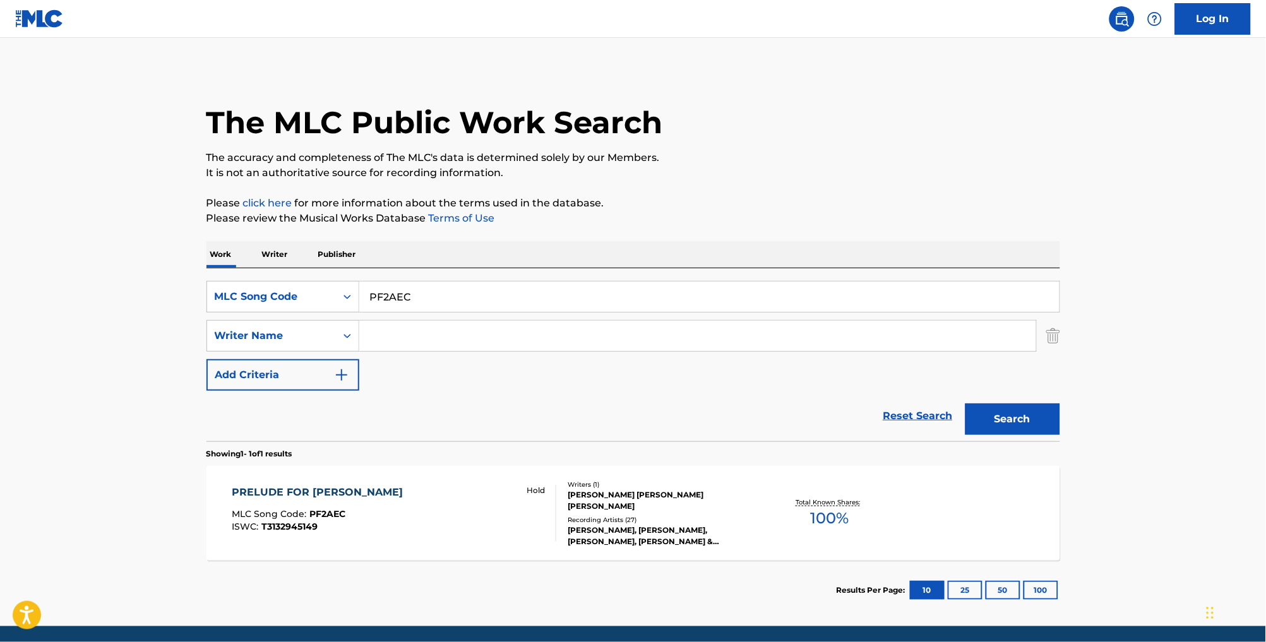
click at [422, 515] on div "PRELUDE FOR SIDDHARTHA MLC Song Code : PF2AEC ISWC : T3132945149 Hold" at bounding box center [394, 513] width 325 height 57
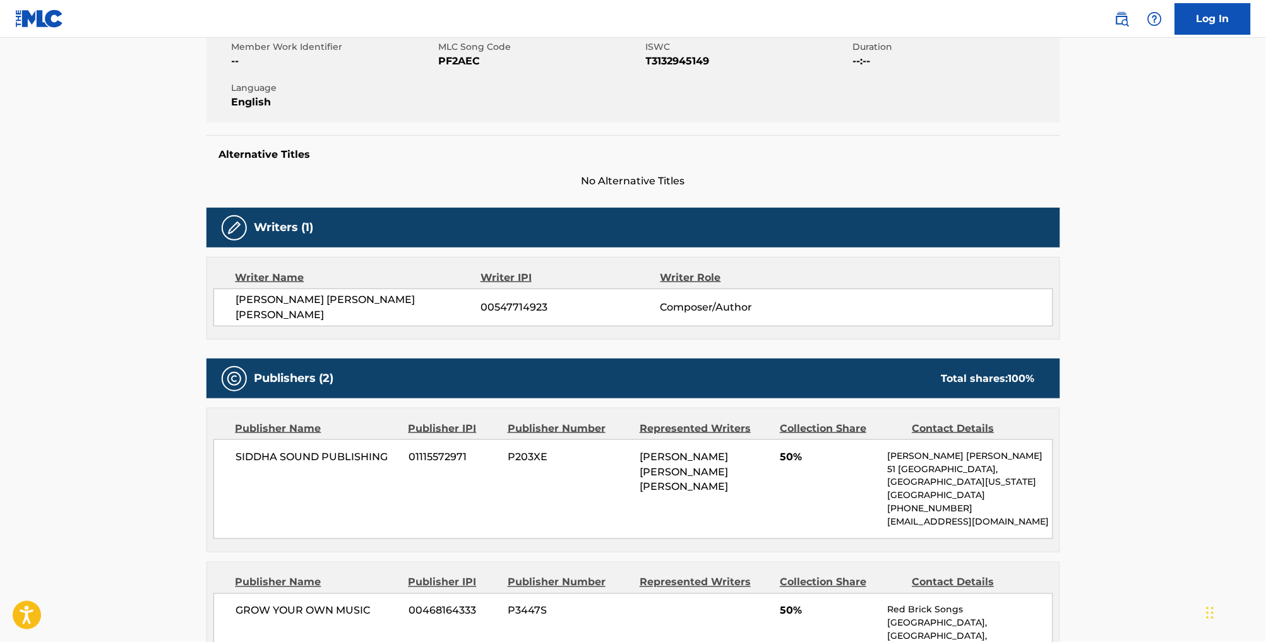
scroll to position [267, 0]
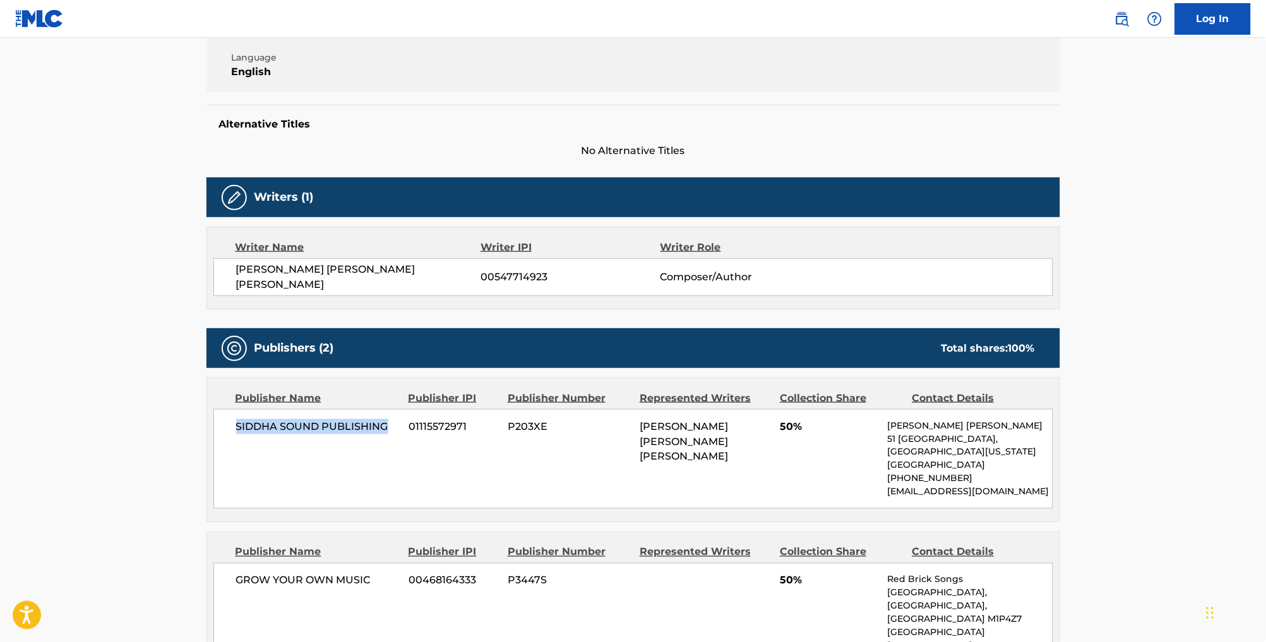
drag, startPoint x: 374, startPoint y: 450, endPoint x: 207, endPoint y: 452, distance: 167.4
click at [213, 452] on div "SIDDHA SOUND PUBLISHING 01115572971 P203XE RAM DASS SINGH KHALSA 50% Ram Dass K…" at bounding box center [633, 459] width 840 height 100
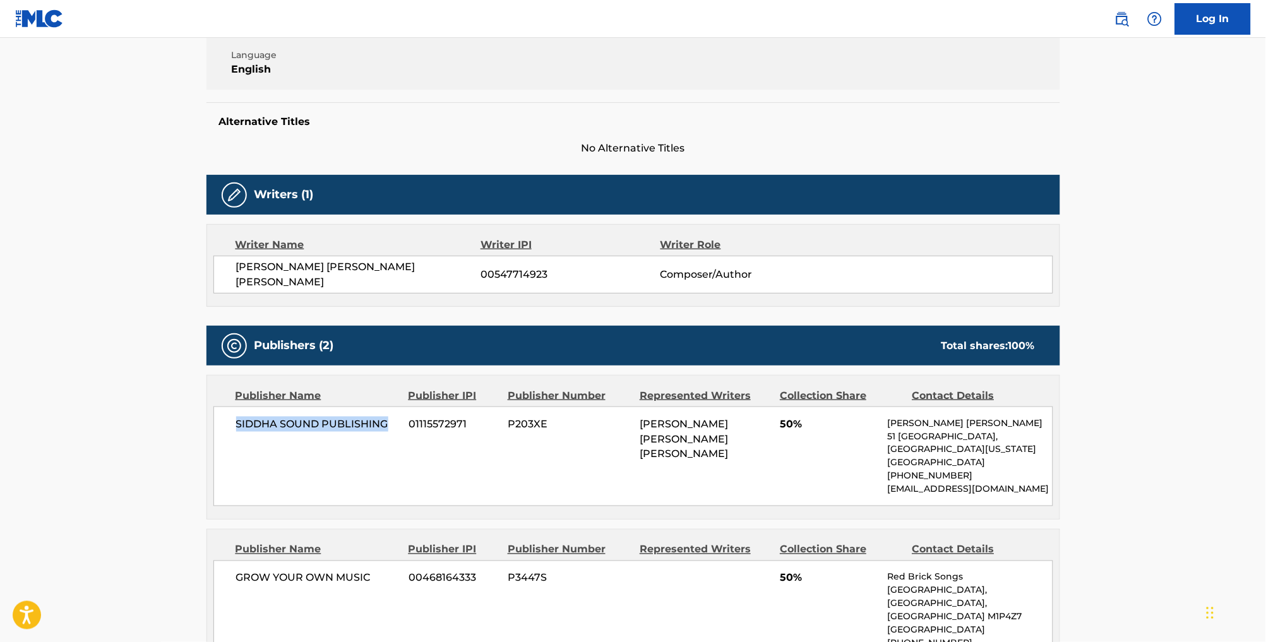
copy span "SIDDHA SOUND PUBLISHING"
